Goal: Find contact information: Find contact information

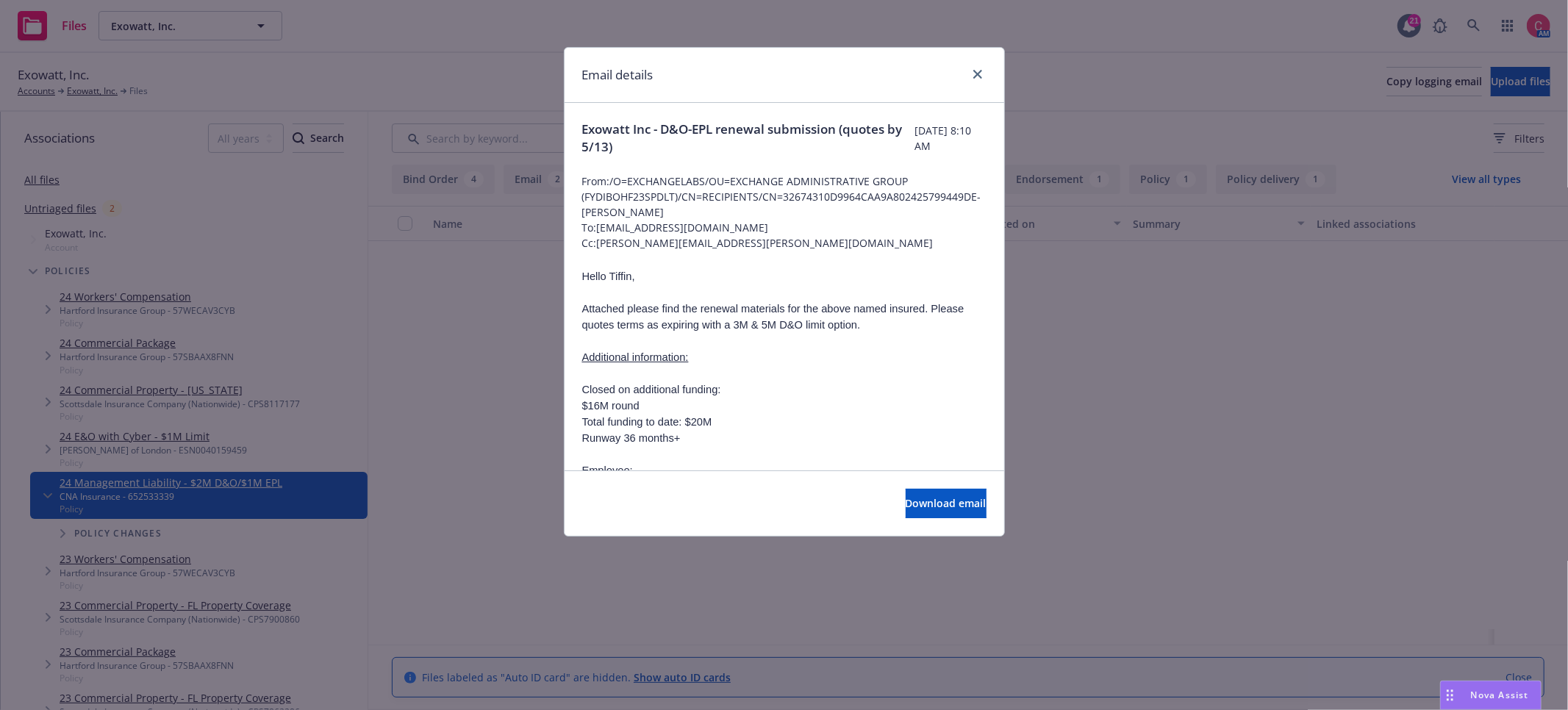
scroll to position [487, 0]
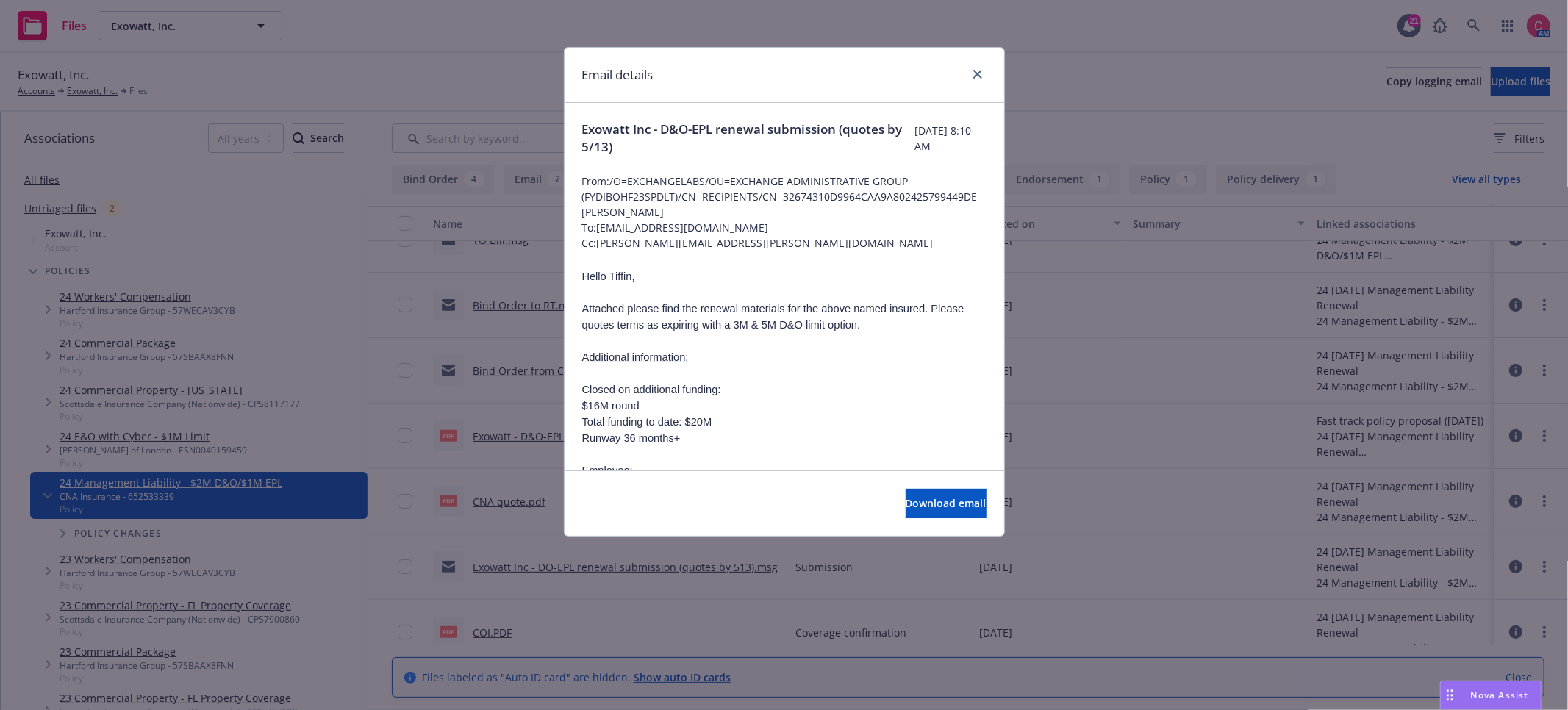
drag, startPoint x: 598, startPoint y: 229, endPoint x: 726, endPoint y: 229, distance: 128.0
click at [726, 229] on span "To: [EMAIL_ADDRESS][DOMAIN_NAME]" at bounding box center [784, 228] width 404 height 16
drag, startPoint x: 725, startPoint y: 228, endPoint x: 598, endPoint y: 225, distance: 127.0
click at [598, 225] on span "To: [EMAIL_ADDRESS][DOMAIN_NAME]" at bounding box center [784, 228] width 404 height 16
copy span "[EMAIL_ADDRESS][DOMAIN_NAME]"
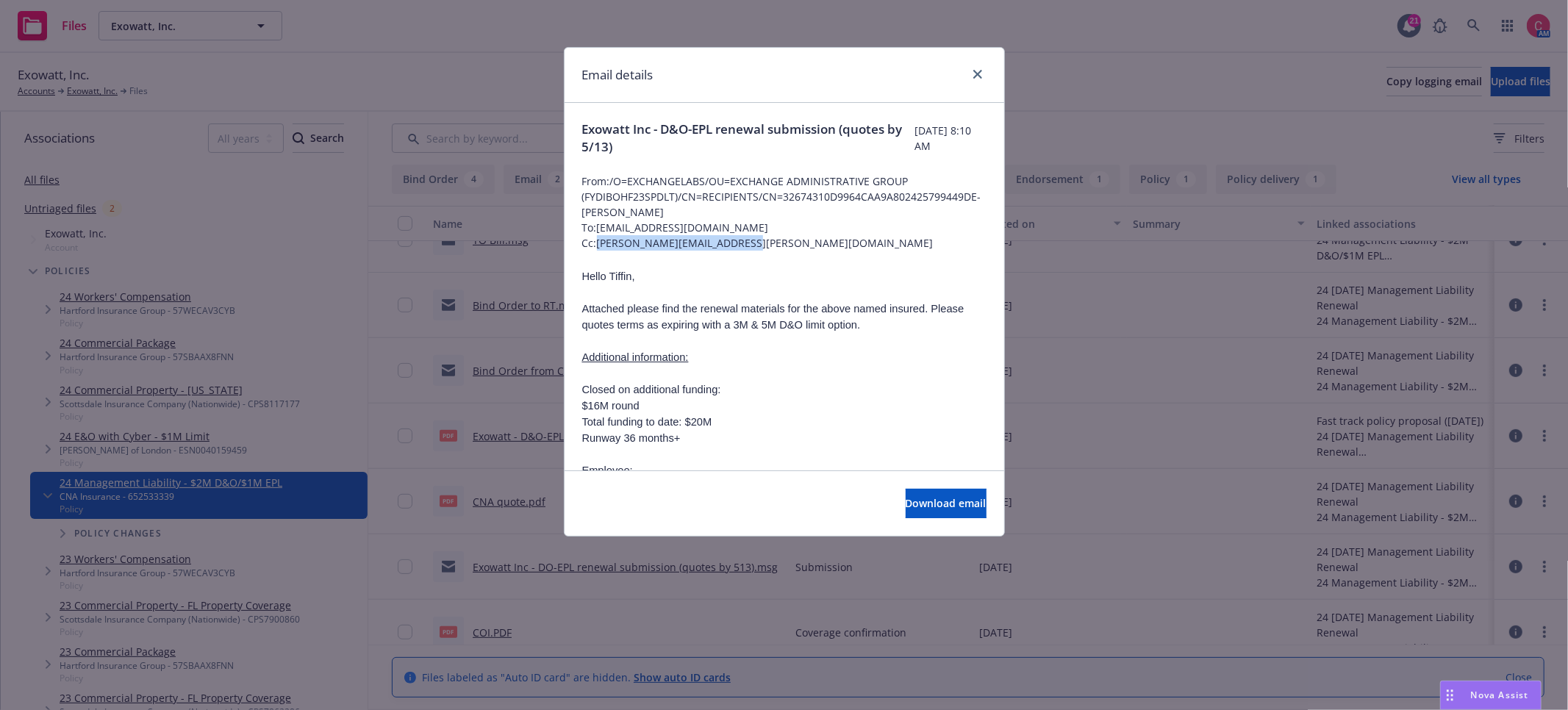
drag, startPoint x: 602, startPoint y: 242, endPoint x: 744, endPoint y: 240, distance: 142.0
click at [744, 240] on span "Cc: [PERSON_NAME][EMAIL_ADDRESS][PERSON_NAME][DOMAIN_NAME]" at bounding box center [784, 243] width 404 height 16
copy span "[PERSON_NAME][EMAIL_ADDRESS][PERSON_NAME][DOMAIN_NAME]"
